Goal: Check status: Check status

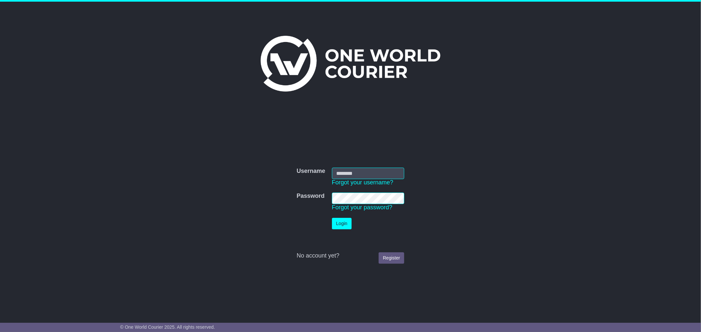
type input "**********"
click at [344, 223] on button "Login" at bounding box center [342, 223] width 20 height 11
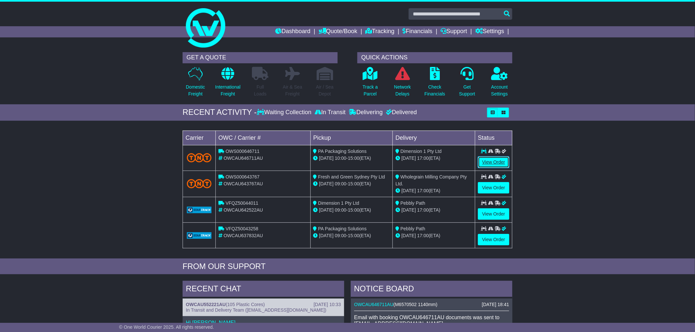
click at [494, 163] on link "View Order" at bounding box center [494, 162] width 32 height 11
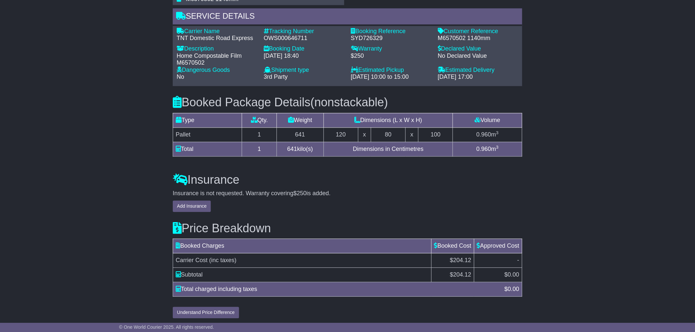
scroll to position [551, 0]
